Goal: Information Seeking & Learning: Learn about a topic

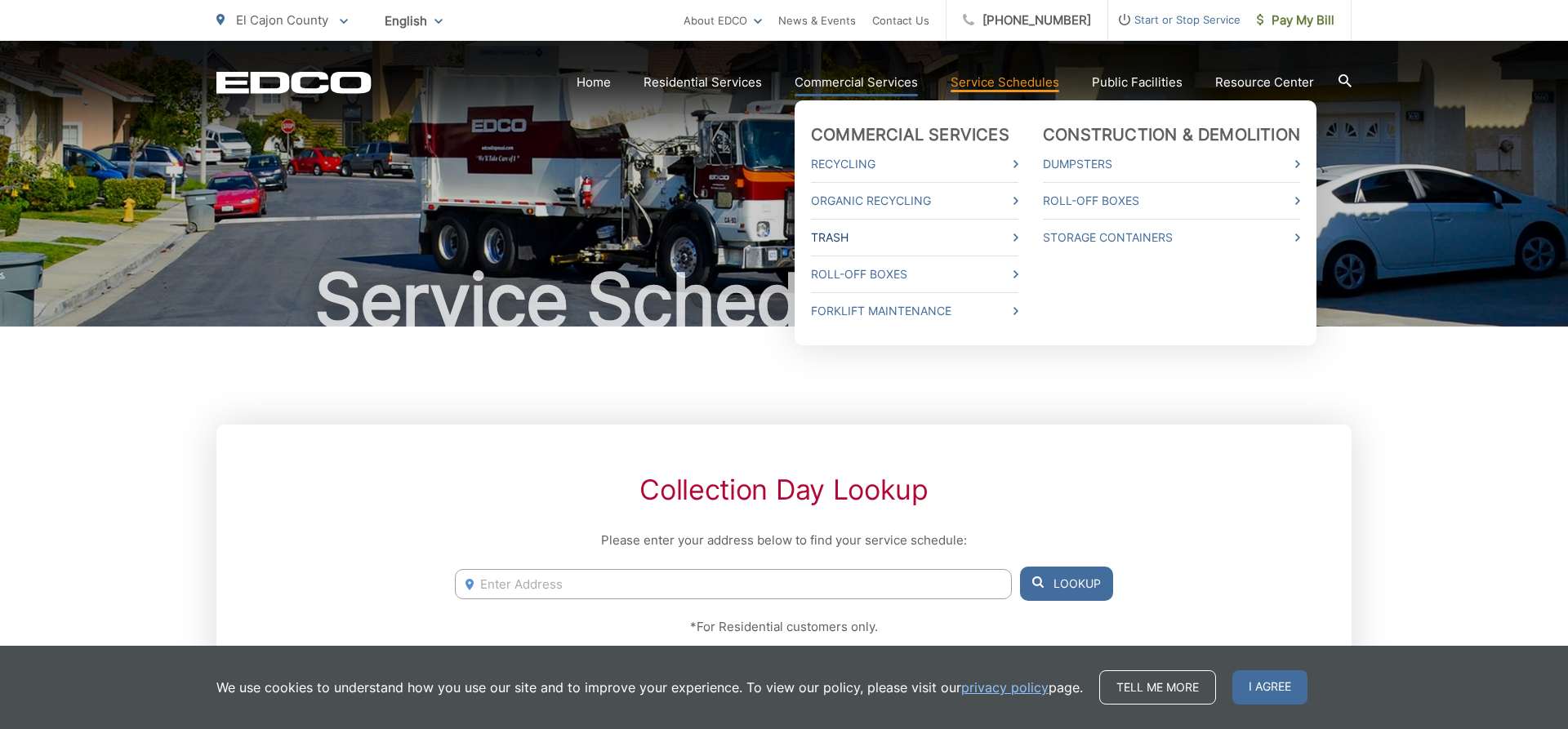
click at [857, 232] on link "Trash" at bounding box center [915, 237] width 207 height 20
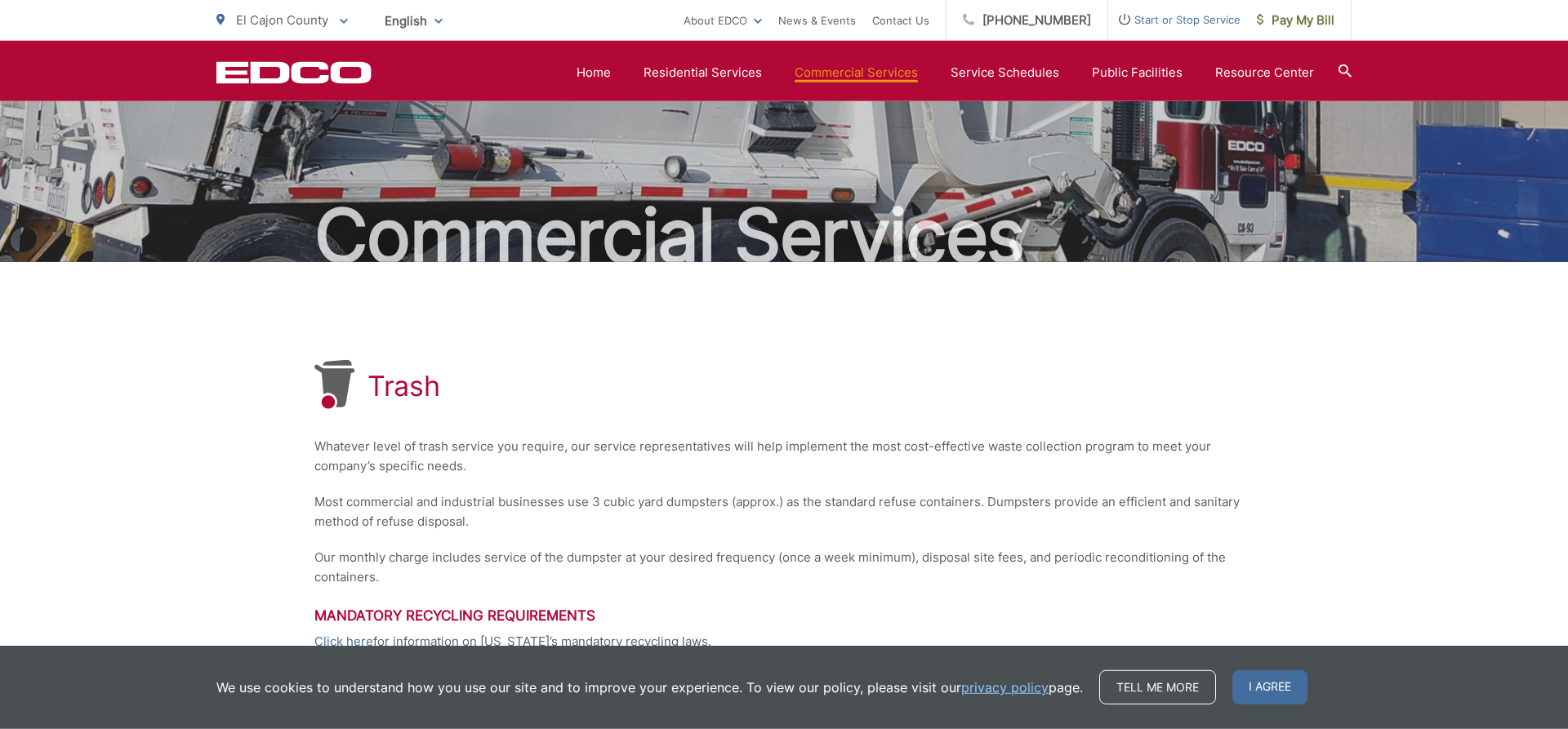
scroll to position [1, 0]
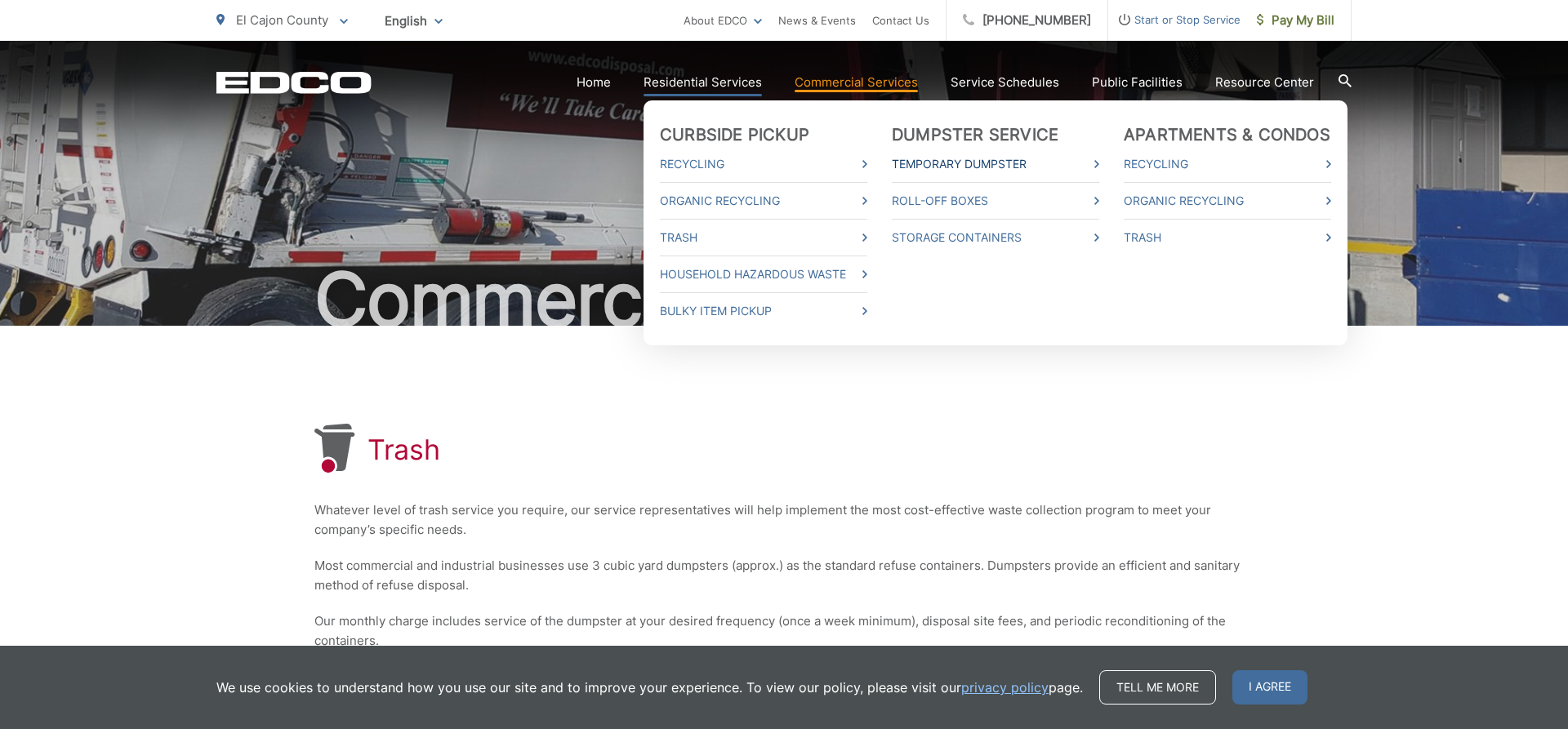
click at [951, 167] on link "Temporary Dumpster" at bounding box center [995, 164] width 207 height 20
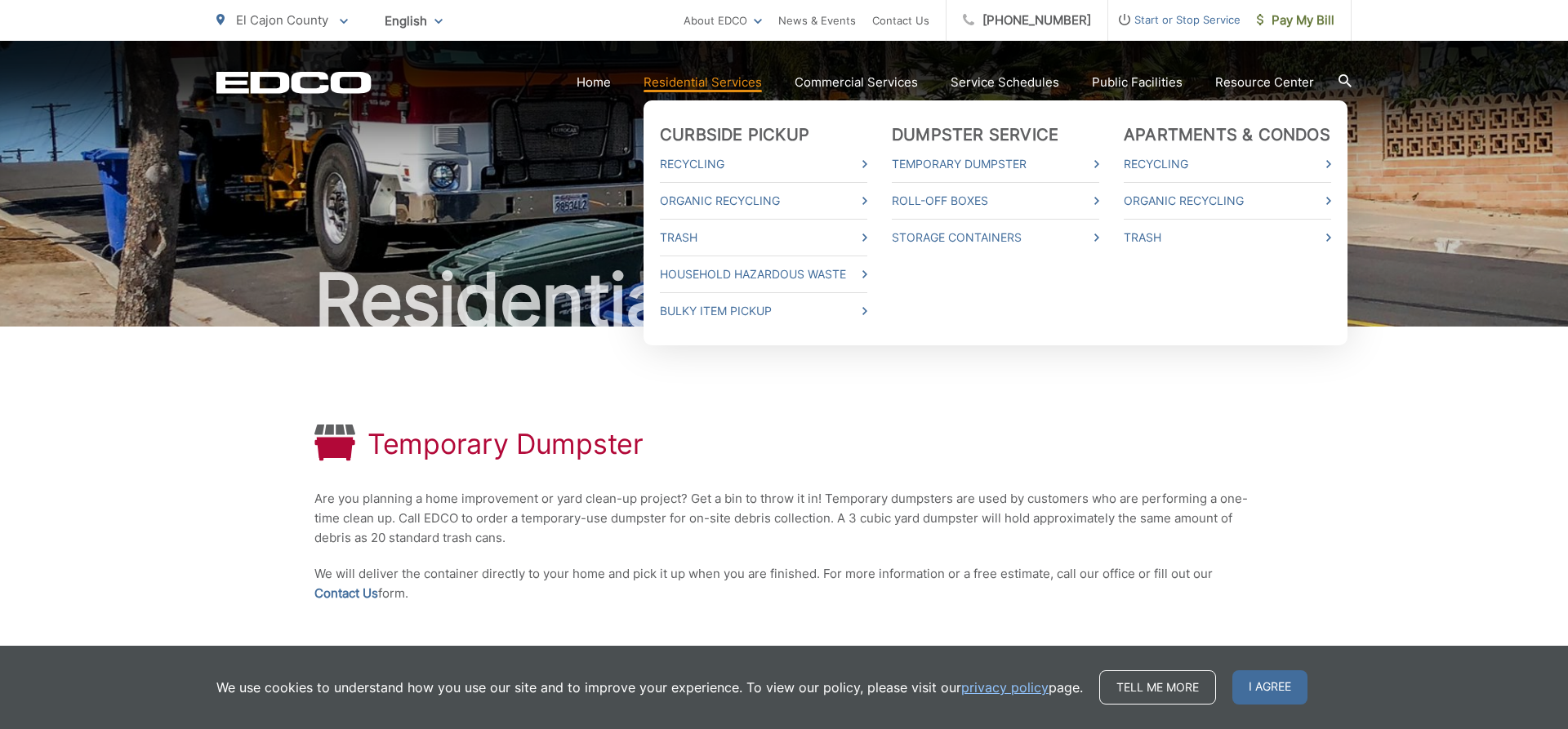
click at [742, 92] on link "Residential Services" at bounding box center [702, 82] width 118 height 20
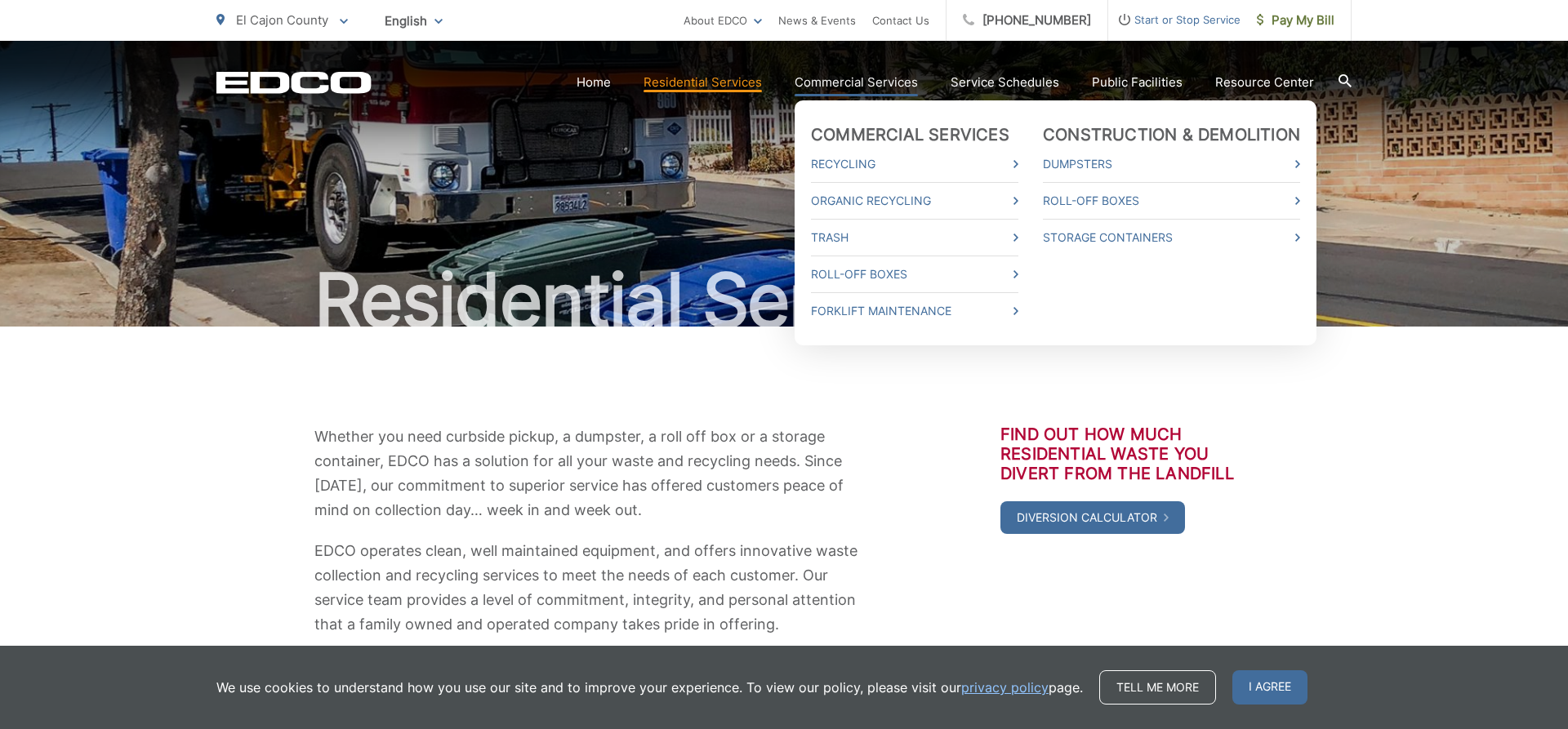
click at [880, 82] on link "Commercial Services" at bounding box center [856, 82] width 123 height 20
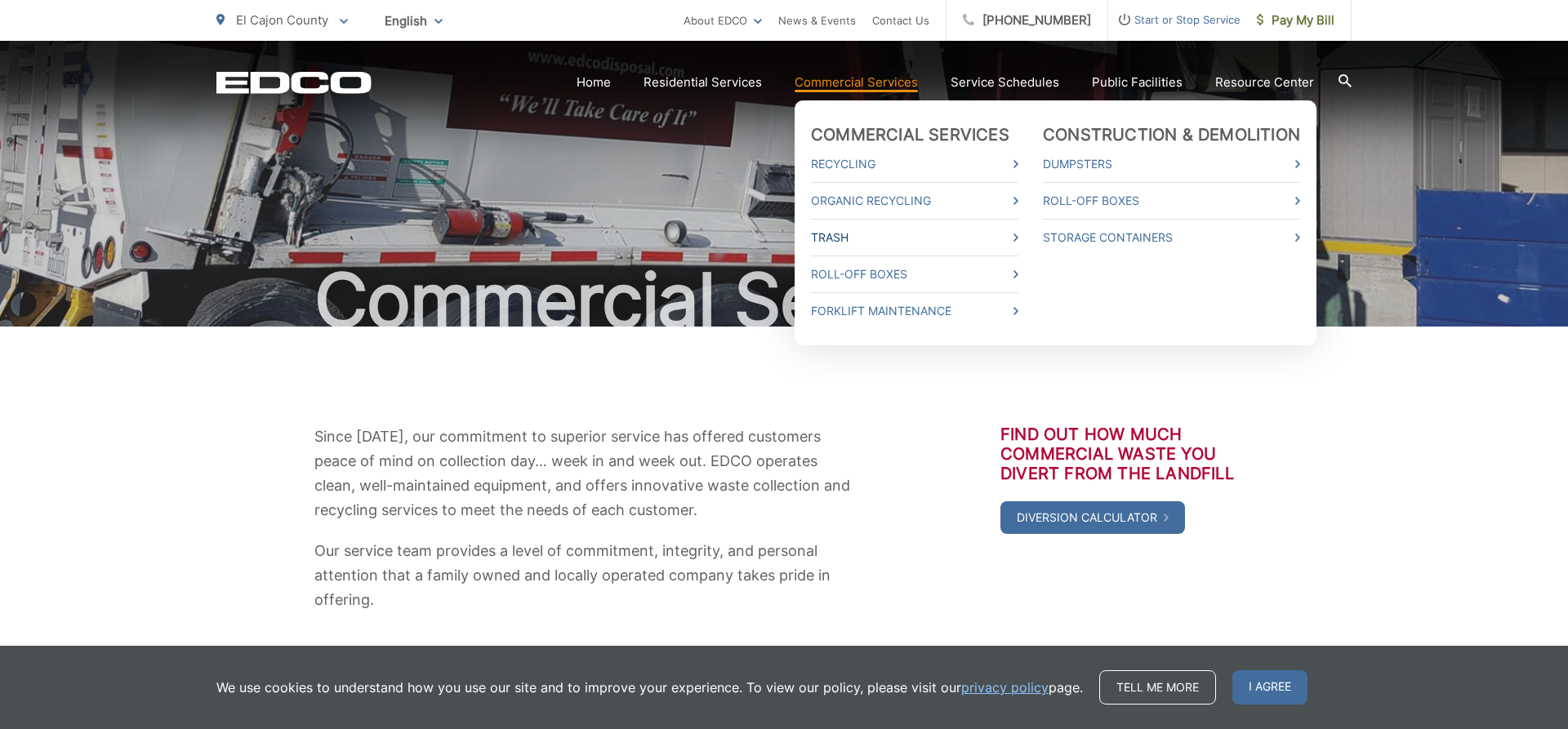
click at [847, 236] on link "Trash" at bounding box center [915, 237] width 207 height 20
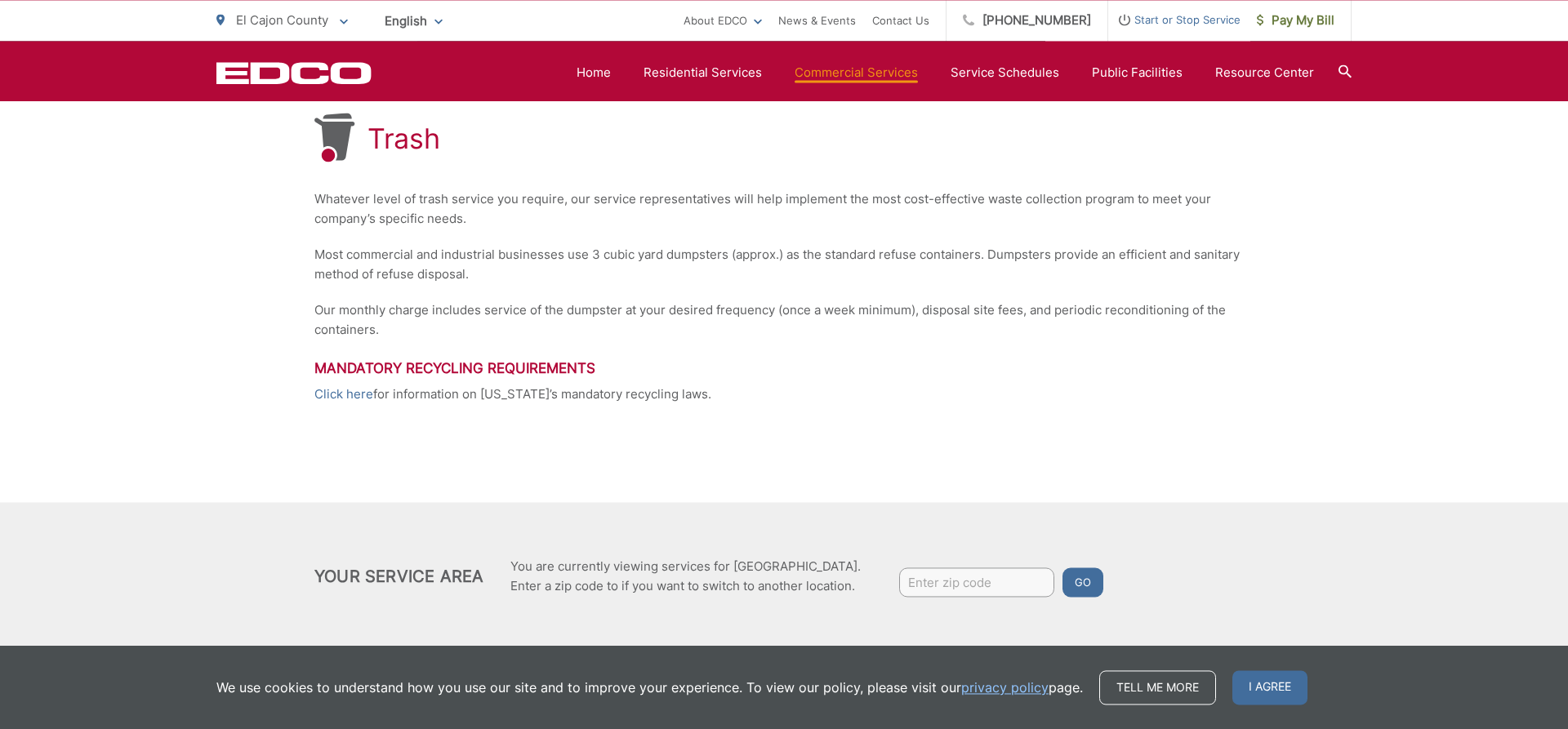
scroll to position [334, 0]
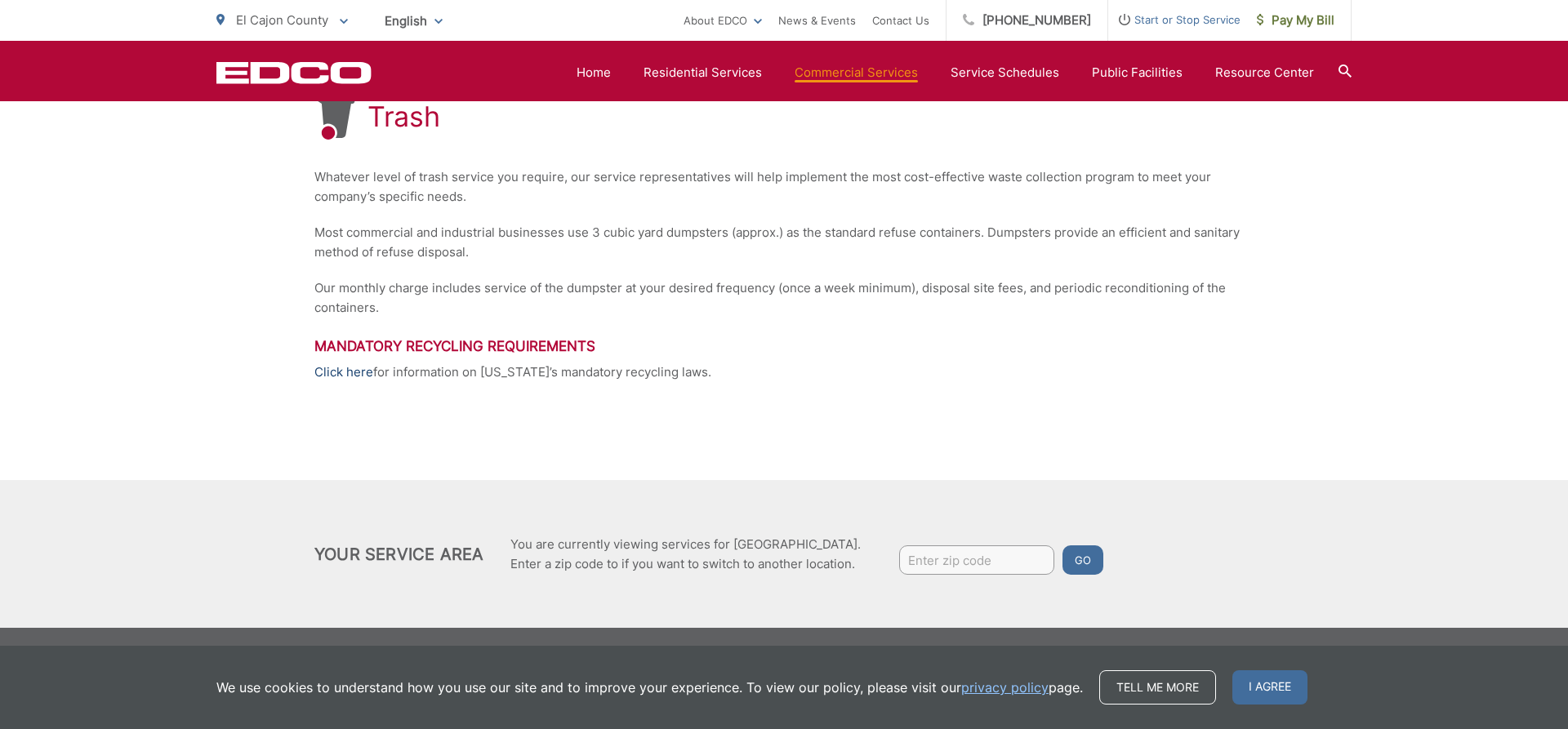
click at [347, 369] on link "Click here" at bounding box center [344, 372] width 59 height 20
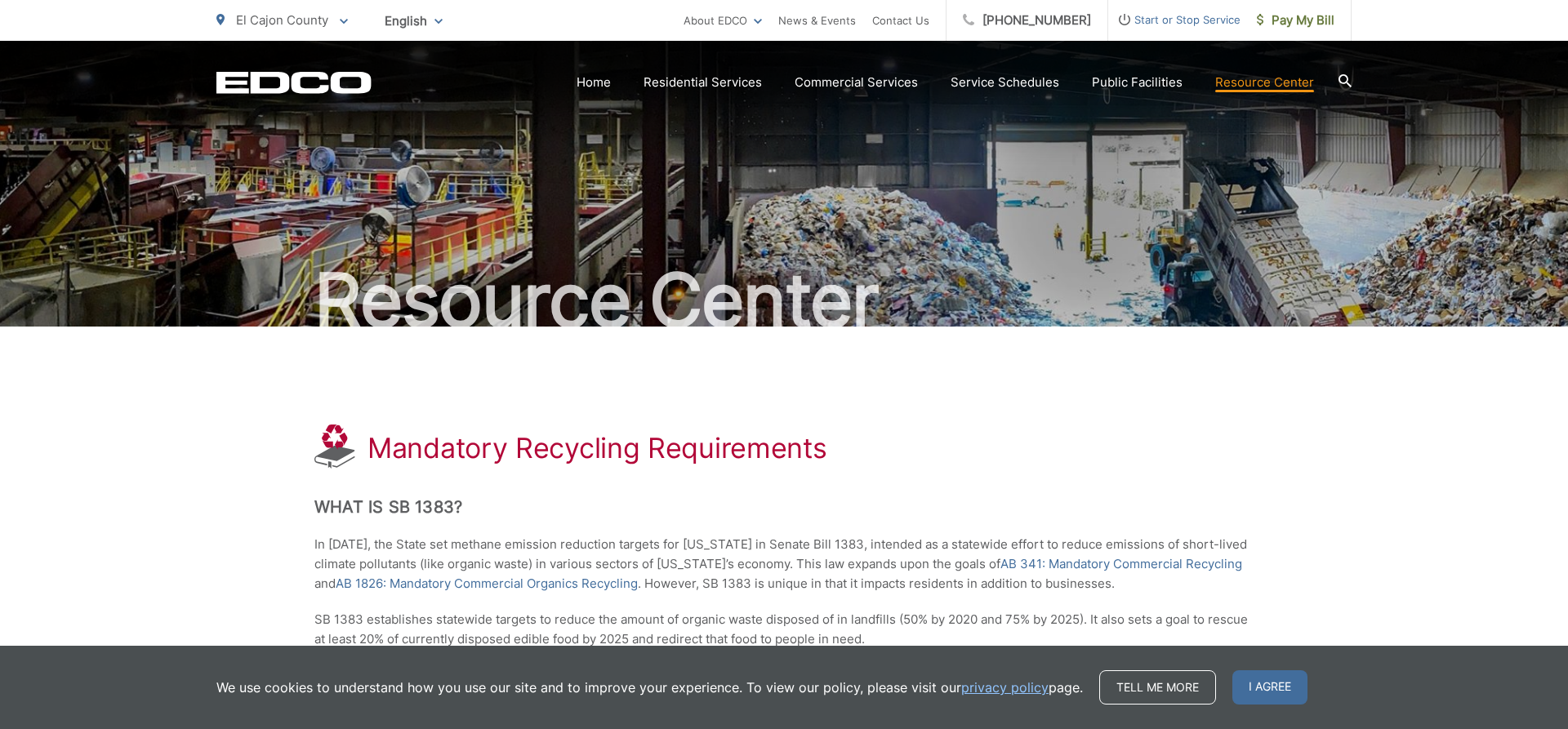
click at [1352, 82] on div "EDCO Logo Home Residential Services Curbside Pickup Recycling Organic Recycling…" at bounding box center [784, 69] width 1568 height 57
click at [1348, 78] on icon at bounding box center [1344, 80] width 13 height 13
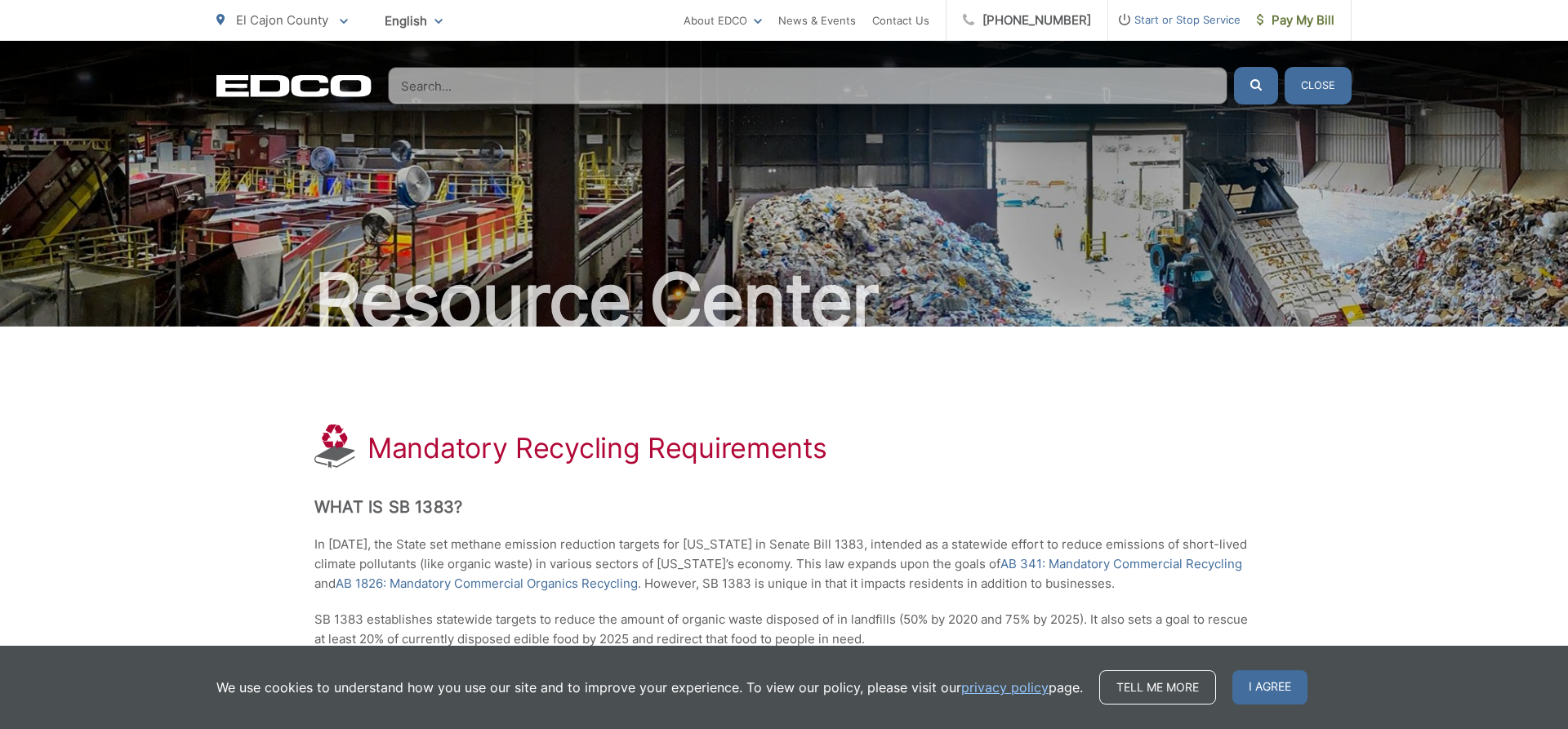
click at [894, 101] on input "Search" at bounding box center [807, 86] width 840 height 37
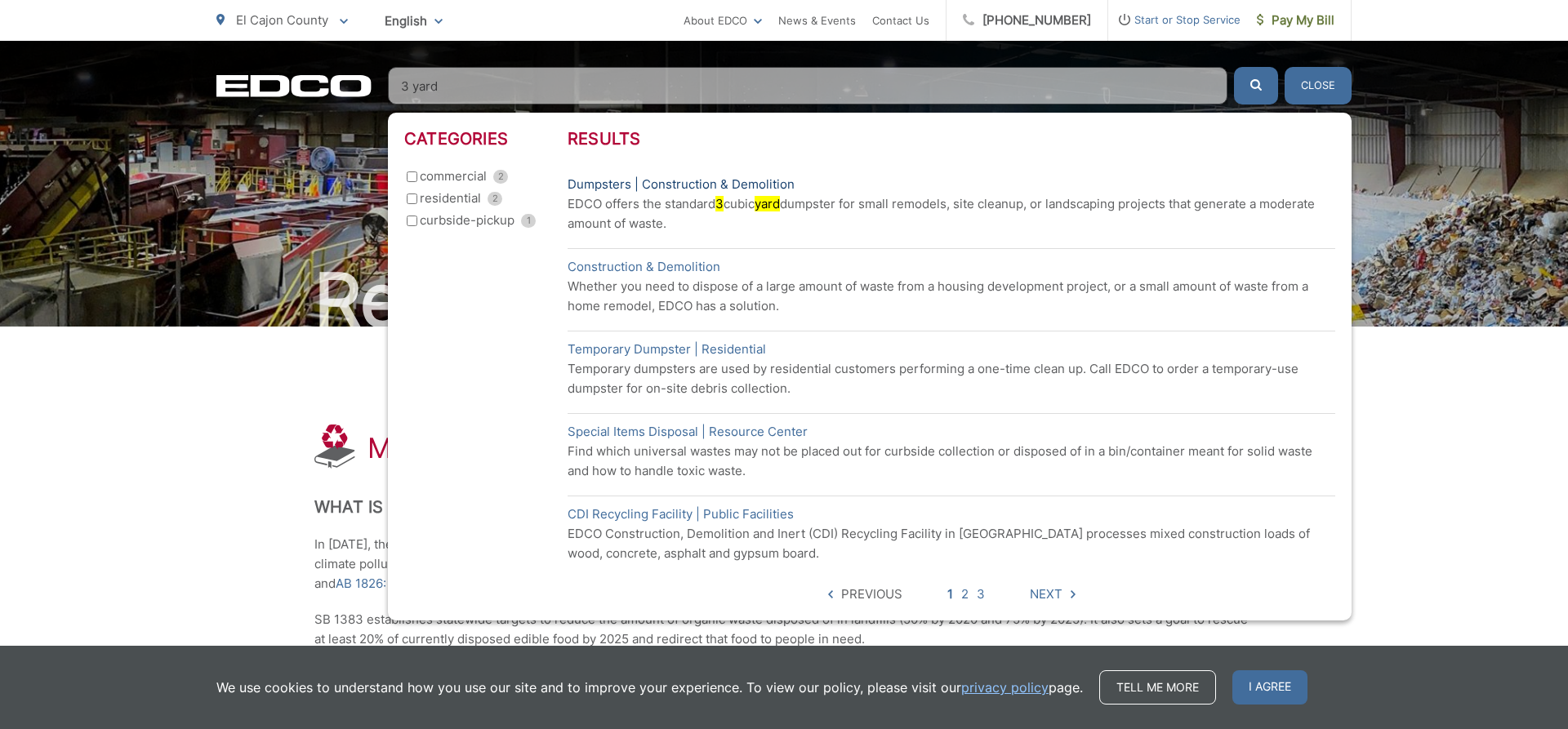
type input "3 yard"
click at [611, 183] on link "Dumpsters | Construction & Demolition" at bounding box center [681, 185] width 227 height 20
